Goal: Information Seeking & Learning: Find contact information

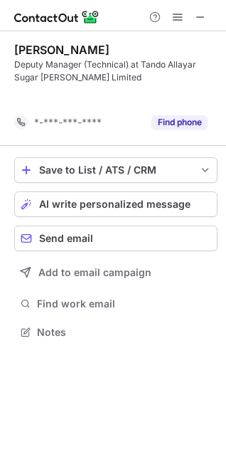
scroll to position [300, 226]
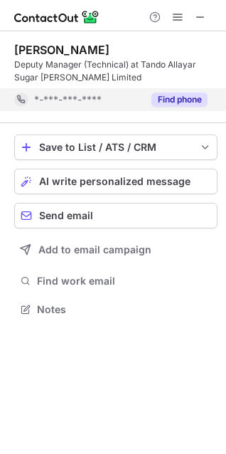
click at [197, 103] on button "Find phone" at bounding box center [180, 100] width 56 height 14
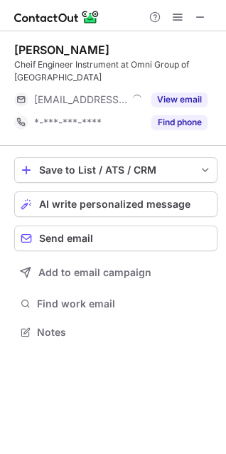
scroll to position [322, 226]
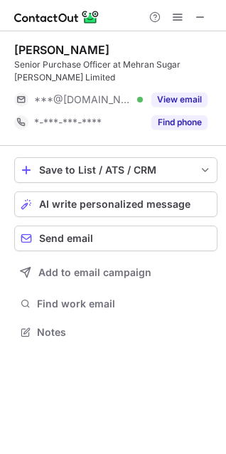
scroll to position [322, 226]
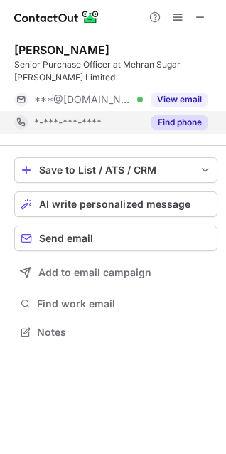
click at [187, 126] on button "Find phone" at bounding box center [180, 122] width 56 height 14
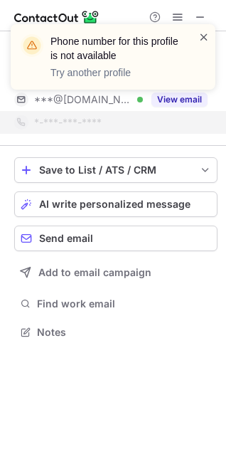
click at [201, 33] on span at bounding box center [204, 37] width 11 height 14
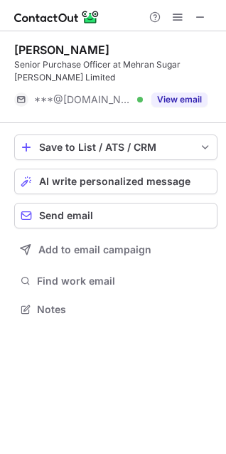
scroll to position [300, 226]
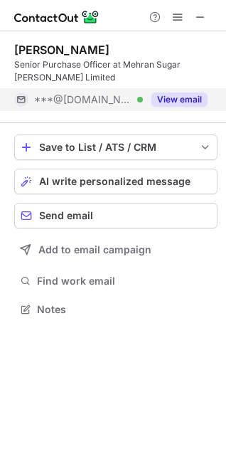
click at [179, 102] on button "View email" at bounding box center [180, 100] width 56 height 14
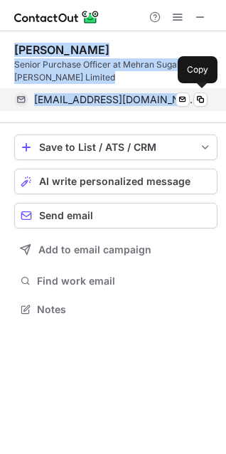
drag, startPoint x: 15, startPoint y: 51, endPoint x: 162, endPoint y: 93, distance: 152.7
click at [162, 93] on div "Nadeem Jaan Senior Purchase Officer at Mehran Sugar Mills Limited nadeemk94@hot…" at bounding box center [116, 77] width 204 height 68
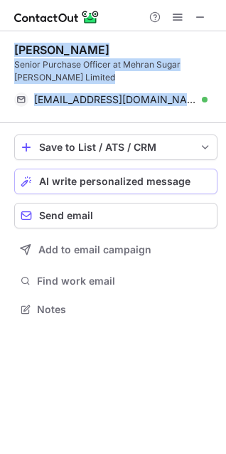
copy div "Nadeem Jaan Senior Purchase Officer at Mehran Sugar Mills Limited nadeemk94@hot…"
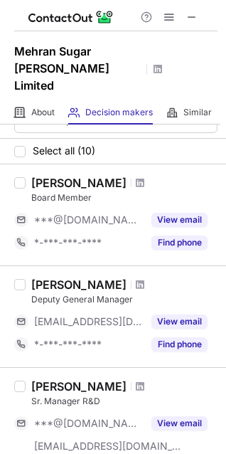
scroll to position [0, 0]
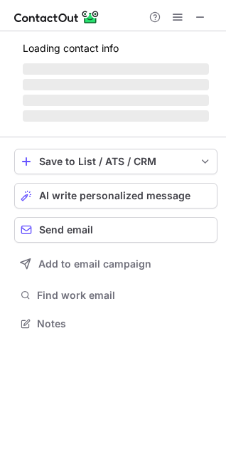
scroll to position [332, 226]
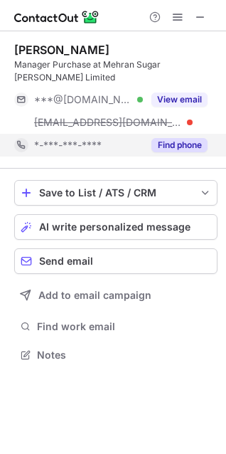
click at [206, 138] on button "Find phone" at bounding box center [180, 145] width 56 height 14
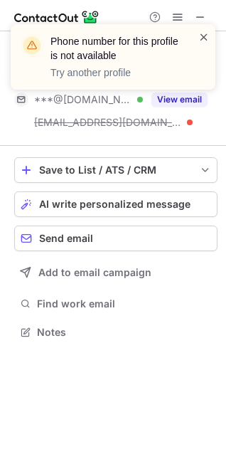
scroll to position [310, 226]
click at [201, 35] on span at bounding box center [204, 37] width 11 height 14
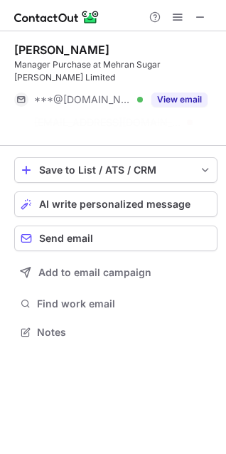
scroll to position [287, 226]
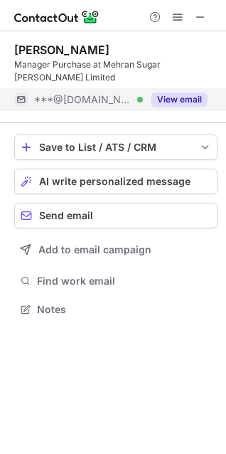
click at [184, 93] on button "View email" at bounding box center [180, 100] width 56 height 14
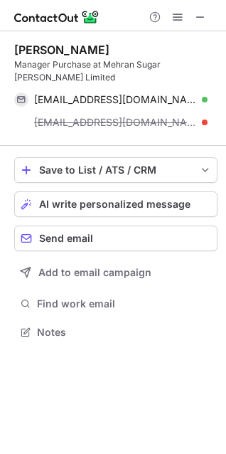
scroll to position [310, 226]
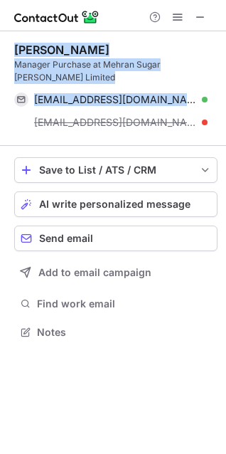
drag, startPoint x: 14, startPoint y: 48, endPoint x: 149, endPoint y: 75, distance: 137.9
click at [149, 75] on div "RAHAT HUSSAIN Manager Purchase at Mehran Sugar Mills Limited ramafhh@gmail.com …" at bounding box center [116, 88] width 204 height 91
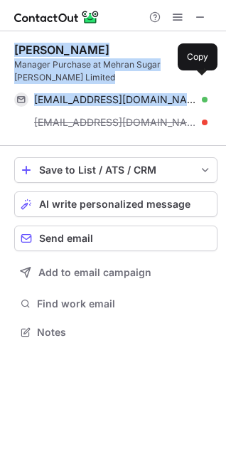
copy div "RAHAT HUSSAIN Manager Purchase at Mehran Sugar Mills Limited ramafhh@gmail.com"
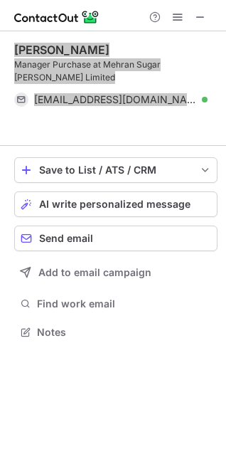
scroll to position [287, 226]
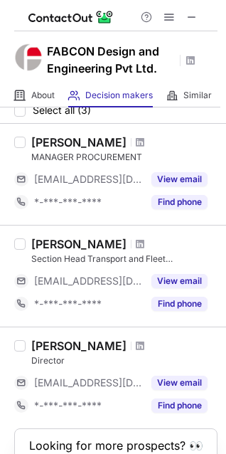
scroll to position [71, 0]
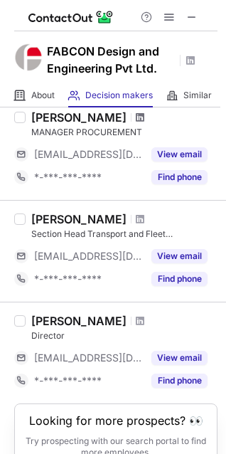
click at [140, 120] on span at bounding box center [140, 117] width 9 height 11
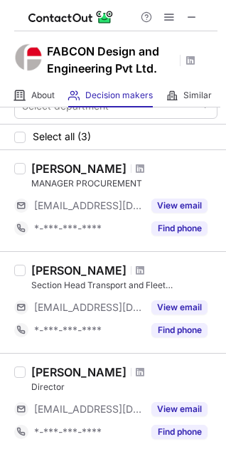
scroll to position [0, 0]
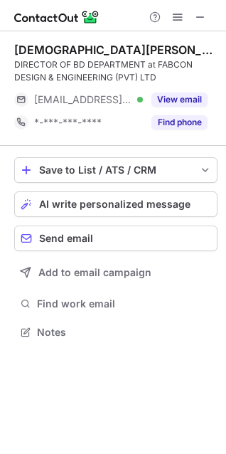
scroll to position [322, 226]
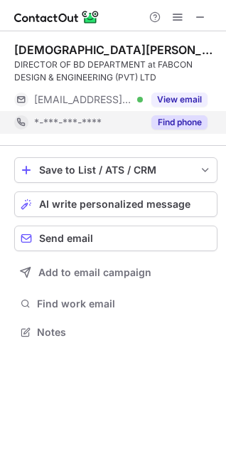
click at [171, 122] on button "Find phone" at bounding box center [180, 122] width 56 height 14
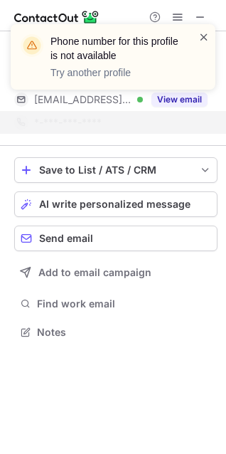
click at [209, 39] on span at bounding box center [204, 37] width 11 height 14
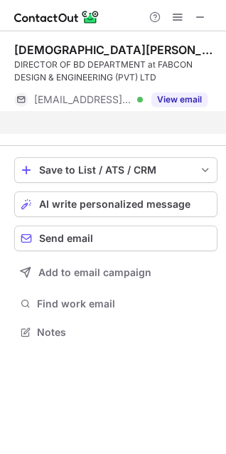
scroll to position [300, 226]
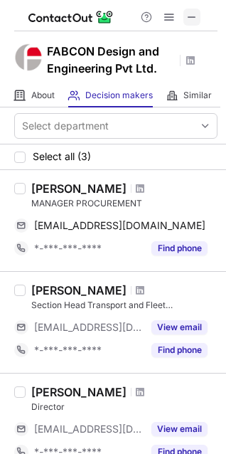
click at [194, 16] on span at bounding box center [191, 16] width 11 height 11
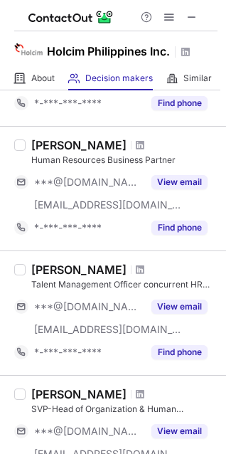
scroll to position [140, 0]
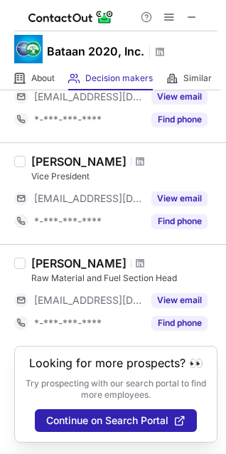
scroll to position [555, 0]
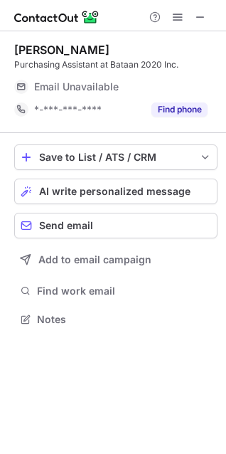
scroll to position [310, 226]
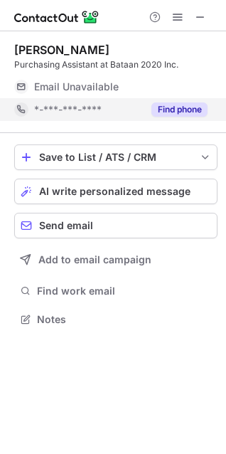
click at [162, 111] on button "Find phone" at bounding box center [180, 109] width 56 height 14
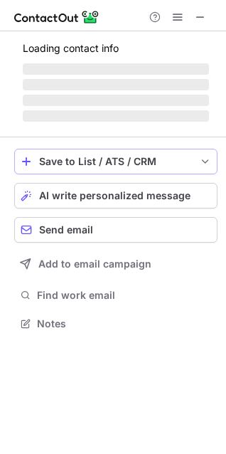
scroll to position [314, 226]
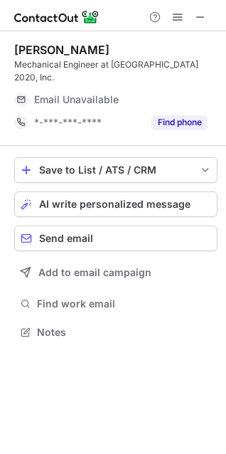
scroll to position [310, 226]
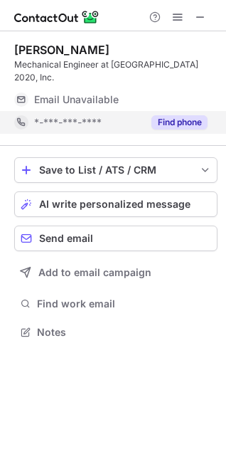
click at [172, 118] on div "Find phone" at bounding box center [175, 122] width 65 height 23
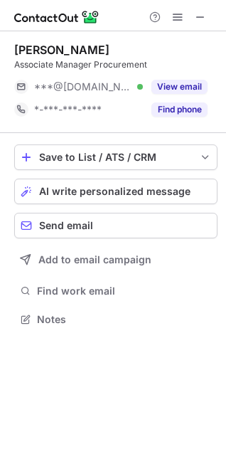
scroll to position [310, 226]
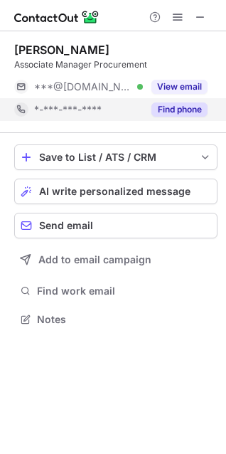
click at [174, 109] on button "Find phone" at bounding box center [180, 109] width 56 height 14
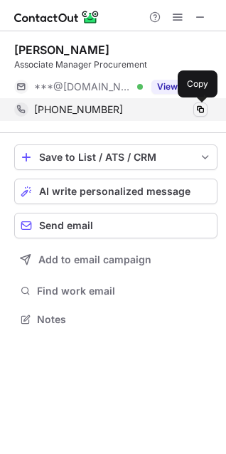
click at [200, 108] on span at bounding box center [200, 109] width 11 height 11
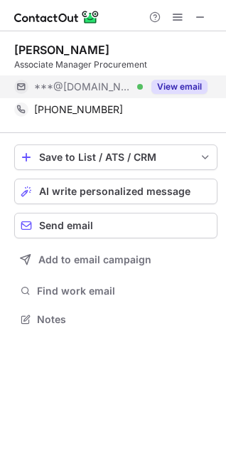
click at [193, 86] on button "View email" at bounding box center [180, 87] width 56 height 14
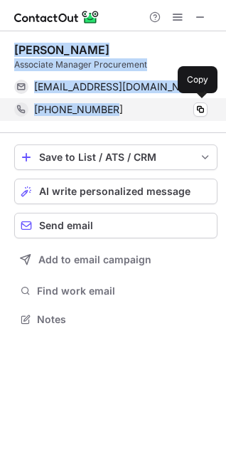
drag, startPoint x: 17, startPoint y: 48, endPoint x: 149, endPoint y: 100, distance: 142.5
click at [149, 100] on div "Shafiq Valani Associate Manager Procurement shafiqvalani@gmail.com Verified Sen…" at bounding box center [116, 82] width 204 height 78
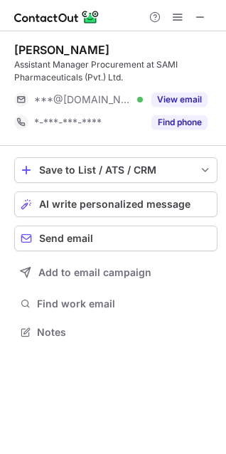
scroll to position [322, 226]
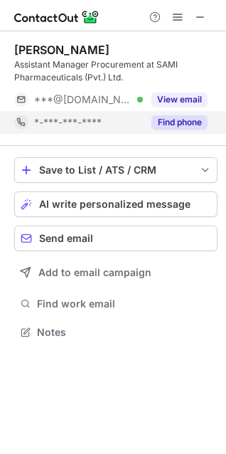
click at [192, 120] on button "Find phone" at bounding box center [180, 122] width 56 height 14
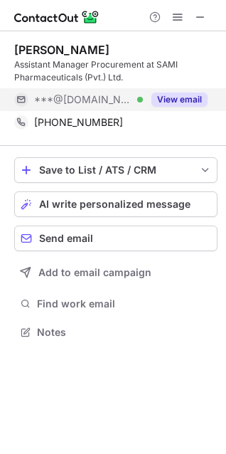
click at [185, 93] on button "View email" at bounding box center [180, 100] width 56 height 14
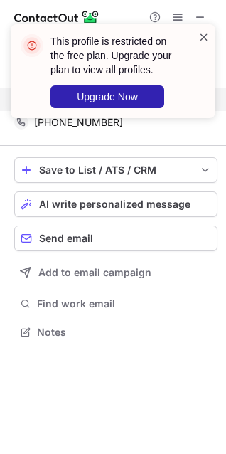
click at [203, 36] on span at bounding box center [204, 37] width 11 height 14
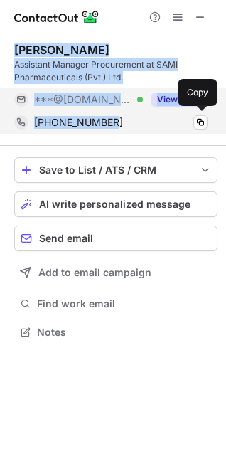
drag, startPoint x: 36, startPoint y: 53, endPoint x: 146, endPoint y: 113, distance: 124.9
click at [146, 113] on div "Habib Rehman Assistant Manager Procurement at SAMI Pharmaceuticals (Pvt.) Ltd. …" at bounding box center [116, 88] width 204 height 91
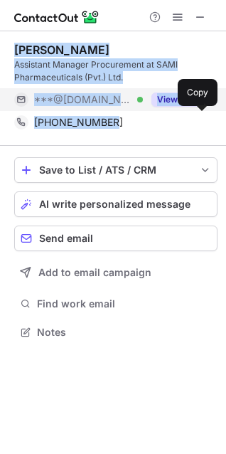
copy div "Habib Rehman Assistant Manager Procurement at SAMI Pharmaceuticals (Pvt.) Ltd. …"
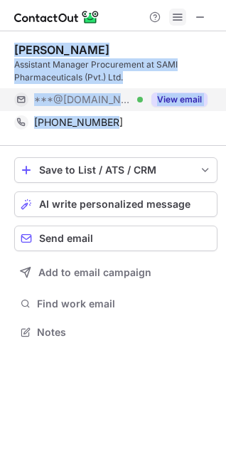
click at [174, 23] on span at bounding box center [177, 16] width 11 height 11
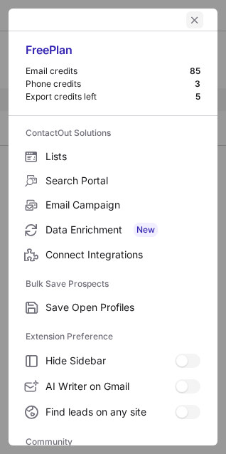
click at [189, 24] on span "left-button" at bounding box center [194, 19] width 11 height 11
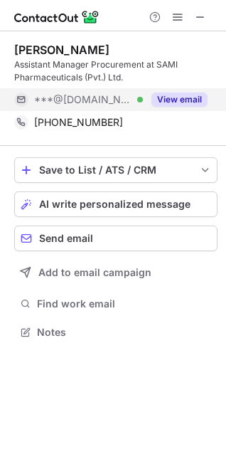
click at [172, 27] on div at bounding box center [113, 15] width 226 height 31
click at [174, 21] on span at bounding box center [177, 16] width 11 height 11
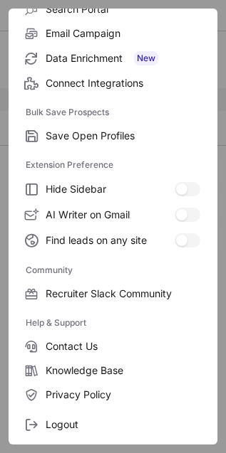
scroll to position [192, 0]
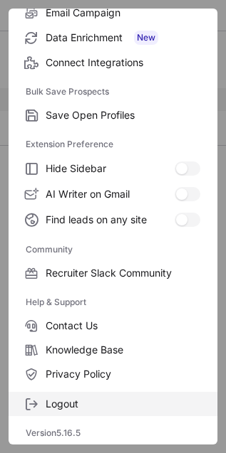
click at [65, 398] on span "Logout" at bounding box center [123, 404] width 154 height 13
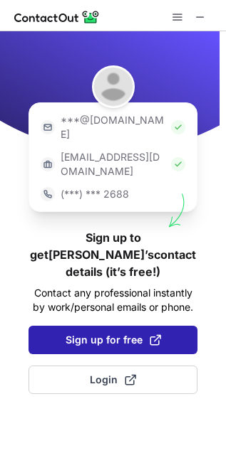
click at [82, 333] on span "Sign up for free" at bounding box center [112, 340] width 95 height 14
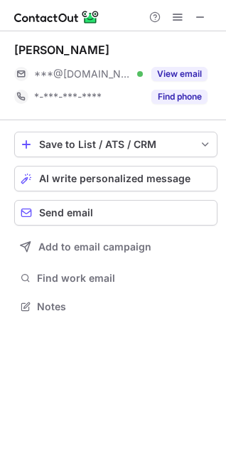
scroll to position [297, 226]
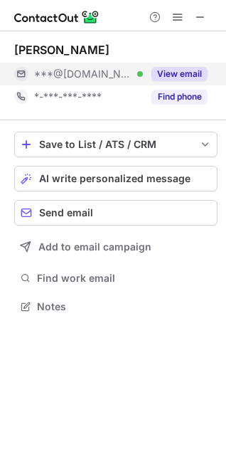
click at [190, 70] on button "View email" at bounding box center [180, 74] width 56 height 14
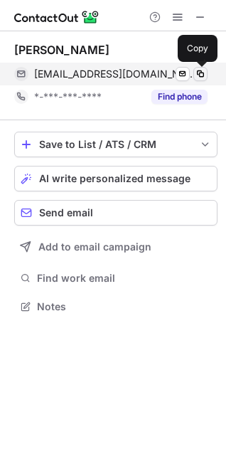
click at [198, 73] on span at bounding box center [200, 73] width 11 height 11
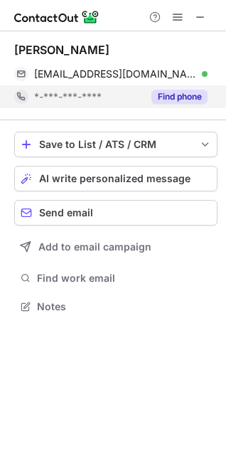
click at [182, 95] on button "Find phone" at bounding box center [180, 97] width 56 height 14
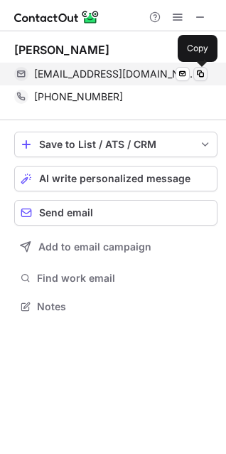
click at [200, 72] on span at bounding box center [200, 73] width 11 height 11
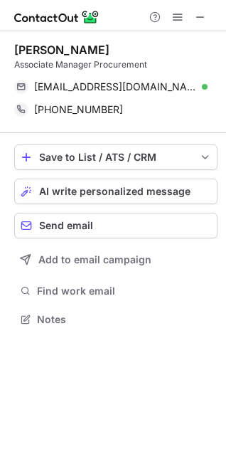
scroll to position [310, 226]
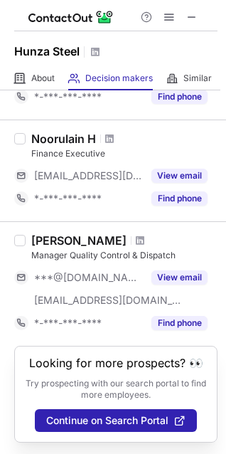
scroll to position [680, 0]
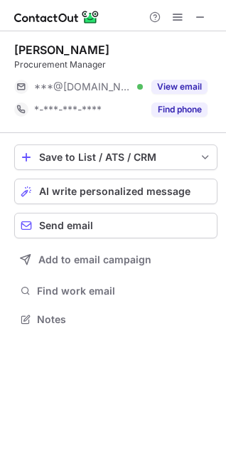
scroll to position [310, 226]
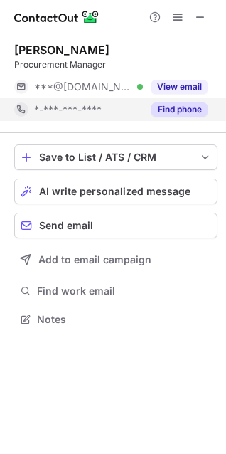
click at [199, 112] on button "Find phone" at bounding box center [180, 109] width 56 height 14
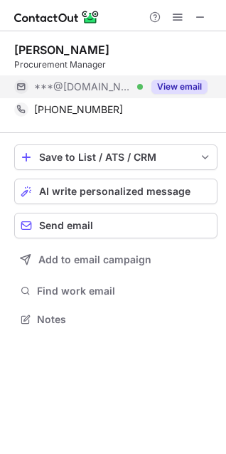
click at [177, 84] on button "View email" at bounding box center [180, 87] width 56 height 14
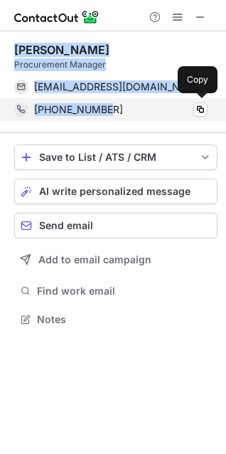
drag, startPoint x: 14, startPoint y: 48, endPoint x: 162, endPoint y: 104, distance: 157.5
click at [162, 104] on div "Mohsin Ali Procurement Manager mohsinali144@hotmail.com Verified Send email Cop…" at bounding box center [116, 82] width 204 height 78
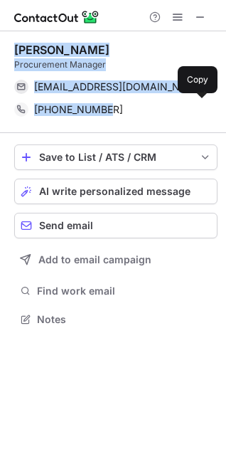
copy div "Mohsin Ali Procurement Manager mohsinali144@hotmail.com Verified Send email Cop…"
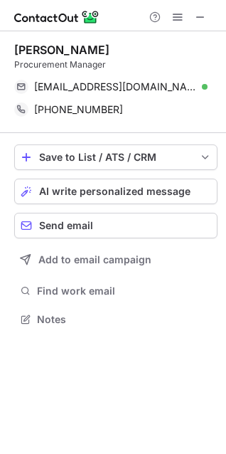
scroll to position [7, 7]
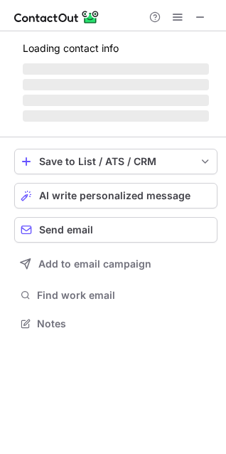
scroll to position [310, 226]
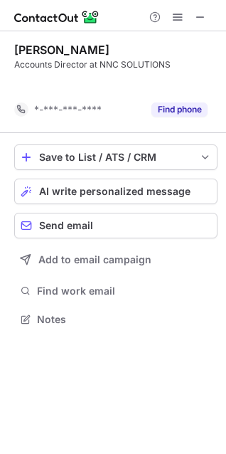
scroll to position [287, 226]
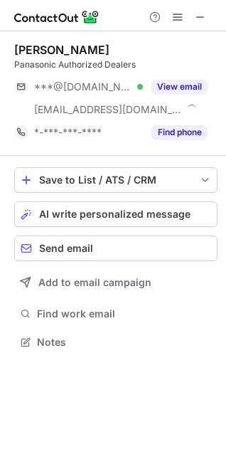
scroll to position [332, 226]
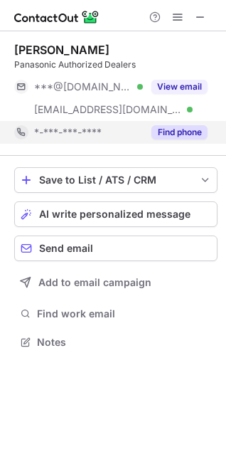
click at [182, 130] on button "Find phone" at bounding box center [180, 132] width 56 height 14
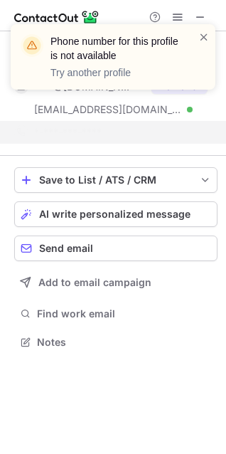
click at [193, 36] on div "Phone number for this profile is not available Try another profile" at bounding box center [123, 57] width 144 height 46
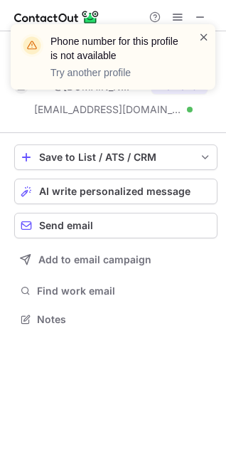
click at [204, 33] on span at bounding box center [204, 37] width 11 height 14
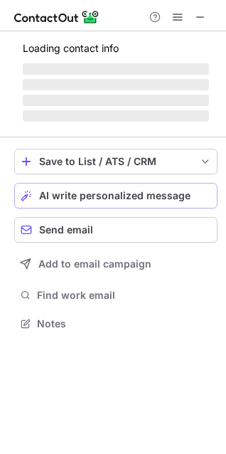
scroll to position [332, 226]
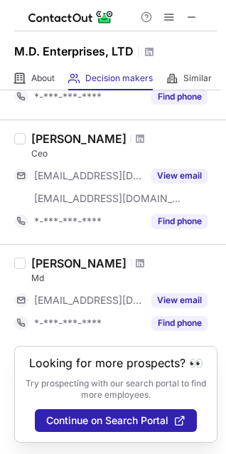
scroll to position [295, 0]
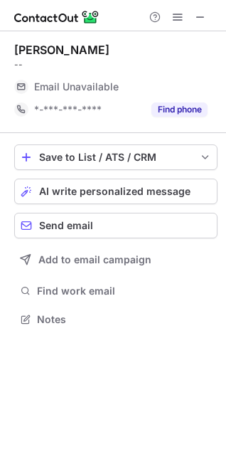
scroll to position [310, 226]
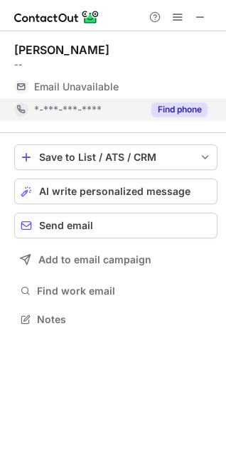
click at [162, 105] on button "Find phone" at bounding box center [180, 109] width 56 height 14
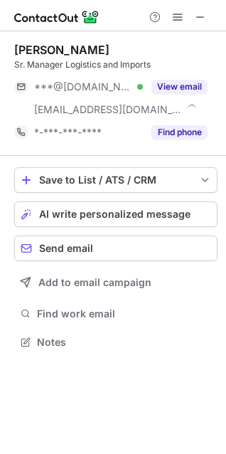
scroll to position [332, 226]
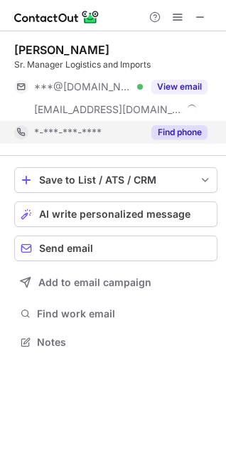
click at [168, 130] on button "Find phone" at bounding box center [180, 132] width 56 height 14
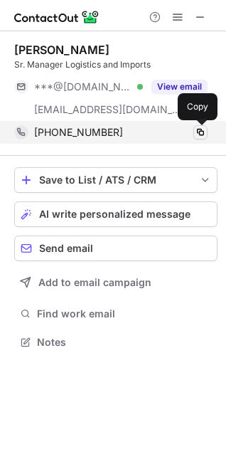
click at [200, 127] on span at bounding box center [200, 132] width 11 height 11
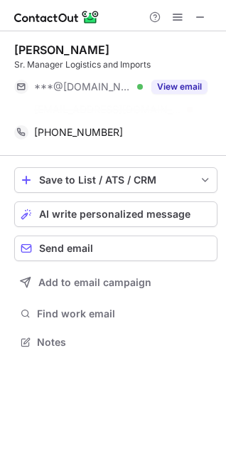
scroll to position [310, 226]
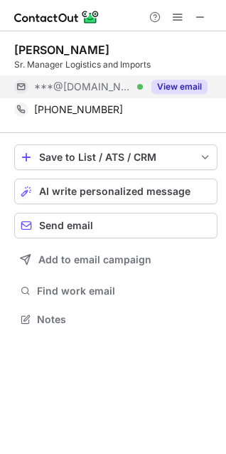
click at [172, 83] on button "View email" at bounding box center [180, 87] width 56 height 14
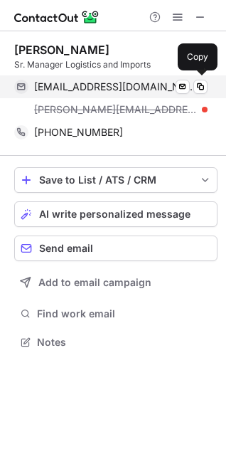
scroll to position [332, 226]
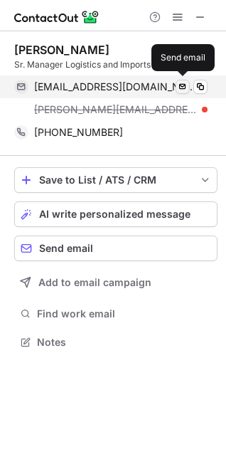
click at [181, 85] on span at bounding box center [182, 86] width 11 height 11
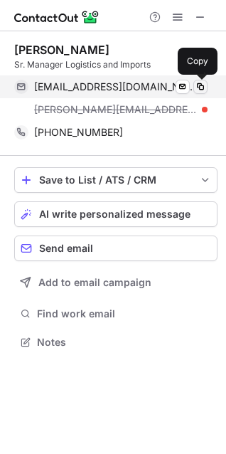
click at [196, 84] on span at bounding box center [200, 86] width 11 height 11
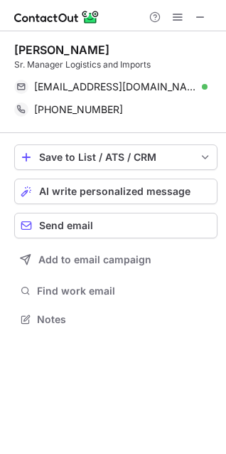
scroll to position [310, 226]
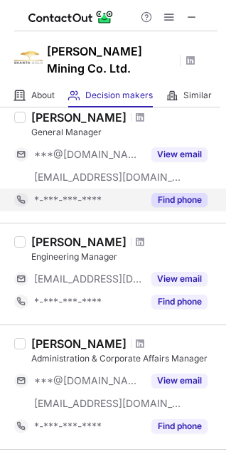
scroll to position [142, 0]
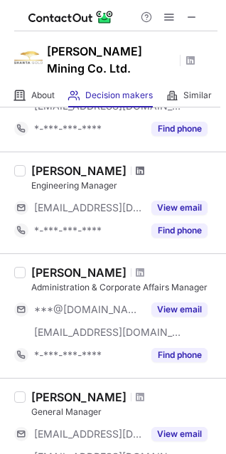
click at [136, 165] on span at bounding box center [140, 170] width 9 height 11
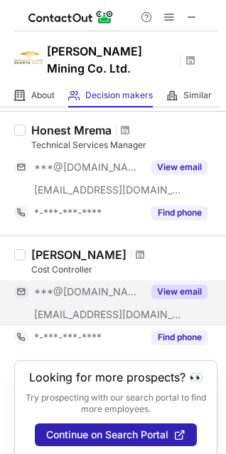
scroll to position [794, 0]
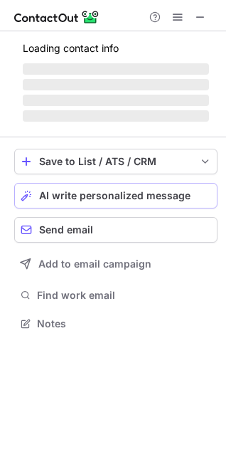
scroll to position [310, 226]
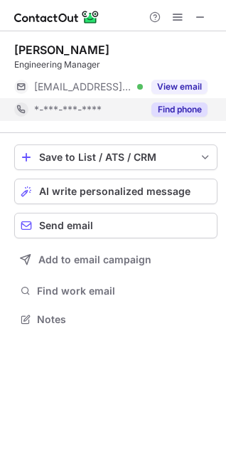
click at [172, 110] on button "Find phone" at bounding box center [180, 109] width 56 height 14
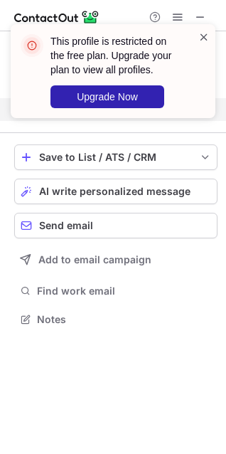
click at [201, 38] on span at bounding box center [204, 37] width 11 height 14
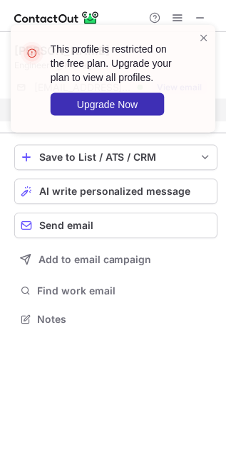
scroll to position [287, 226]
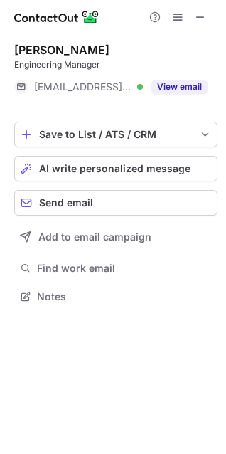
click at [179, 19] on span at bounding box center [177, 16] width 11 height 11
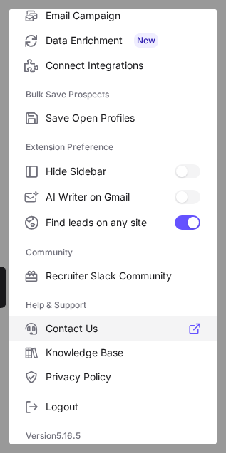
scroll to position [191, 0]
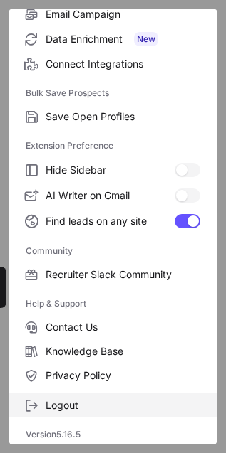
click at [61, 401] on span "Logout" at bounding box center [123, 405] width 154 height 13
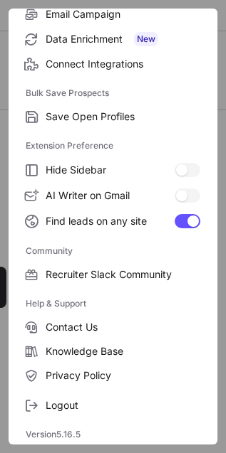
scroll to position [0, 0]
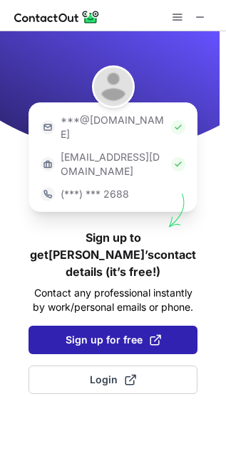
click at [111, 333] on span "Sign up for free" at bounding box center [112, 340] width 95 height 14
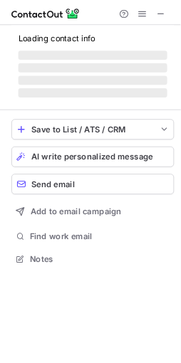
scroll to position [296, 226]
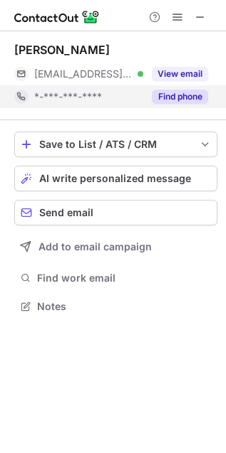
click at [150, 93] on div "Find phone" at bounding box center [175, 96] width 65 height 23
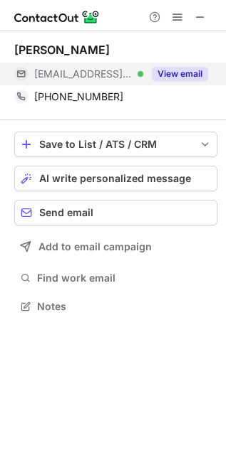
click at [192, 75] on button "View email" at bounding box center [180, 74] width 56 height 14
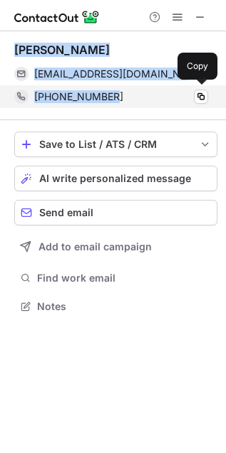
drag, startPoint x: 14, startPoint y: 45, endPoint x: 154, endPoint y: 98, distance: 149.4
click at [154, 98] on div "[PERSON_NAME] [EMAIL_ADDRESS][DOMAIN_NAME] Verified Send email Copy [PHONE_NUMB…" at bounding box center [115, 75] width 203 height 65
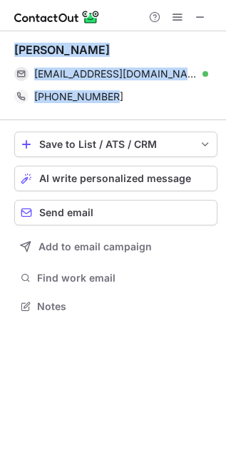
copy div "[PERSON_NAME] [EMAIL_ADDRESS][DOMAIN_NAME] Verified Send email Copy [PHONE_NUMB…"
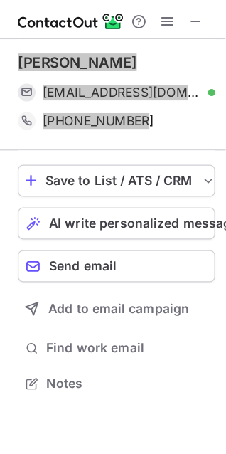
scroll to position [297, 226]
